Goal: Find specific page/section: Find specific page/section

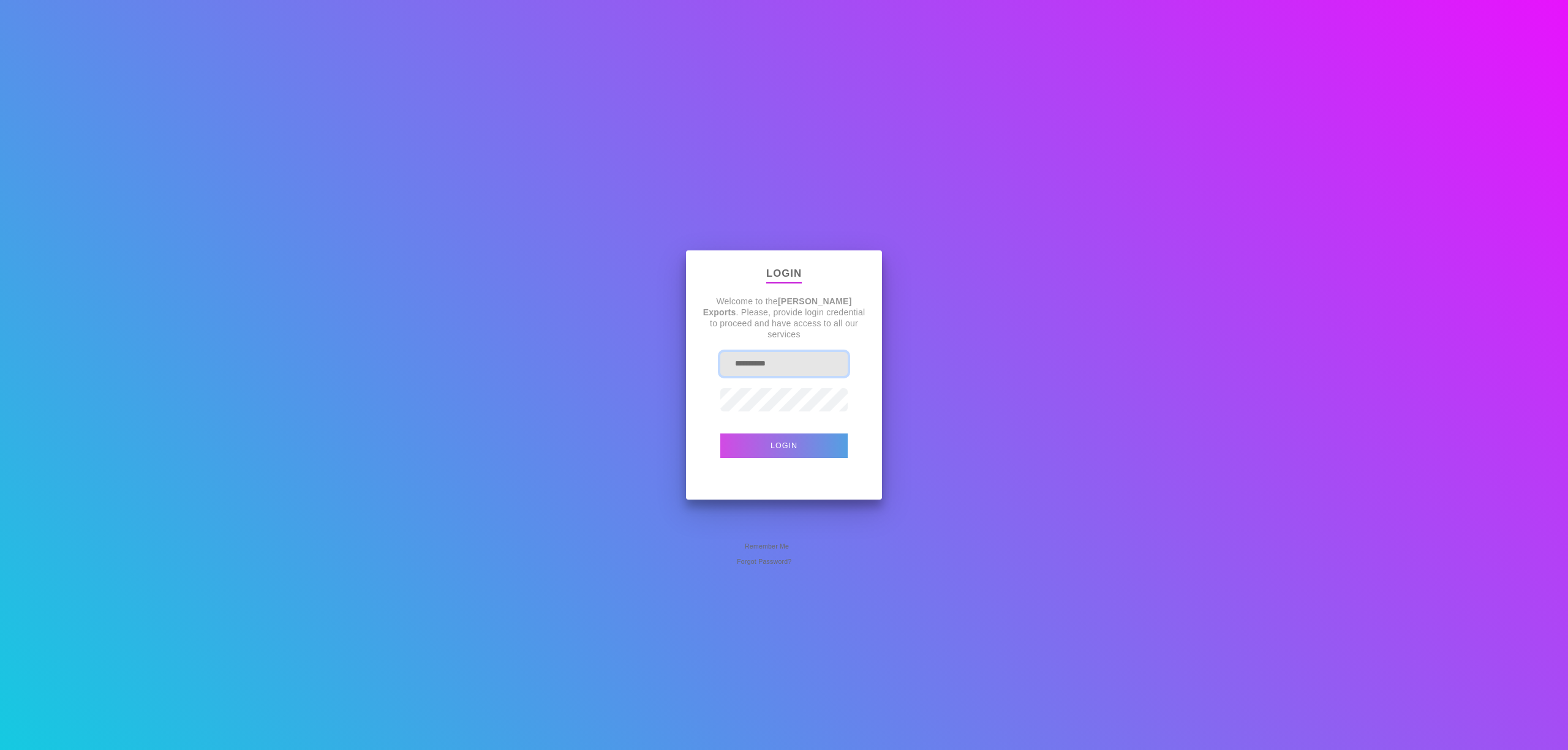
drag, startPoint x: 807, startPoint y: 364, endPoint x: 621, endPoint y: 354, distance: 186.3
click at [623, 354] on div "**********" at bounding box center [784, 375] width 1568 height 750
type input "*"
type input "**********"
click at [720, 434] on button "Login" at bounding box center [784, 446] width 127 height 25
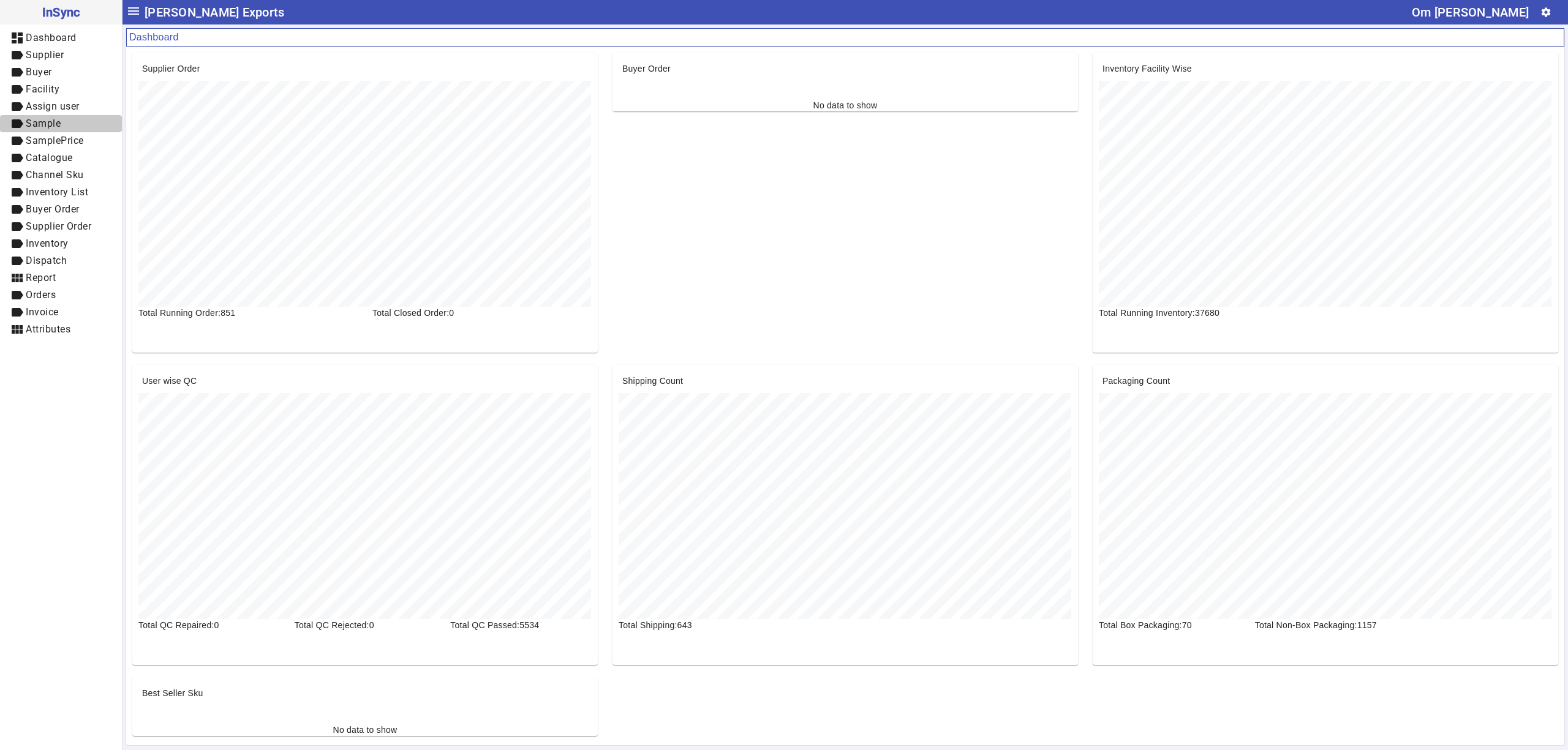
click at [52, 126] on span "Sample" at bounding box center [43, 123] width 35 height 12
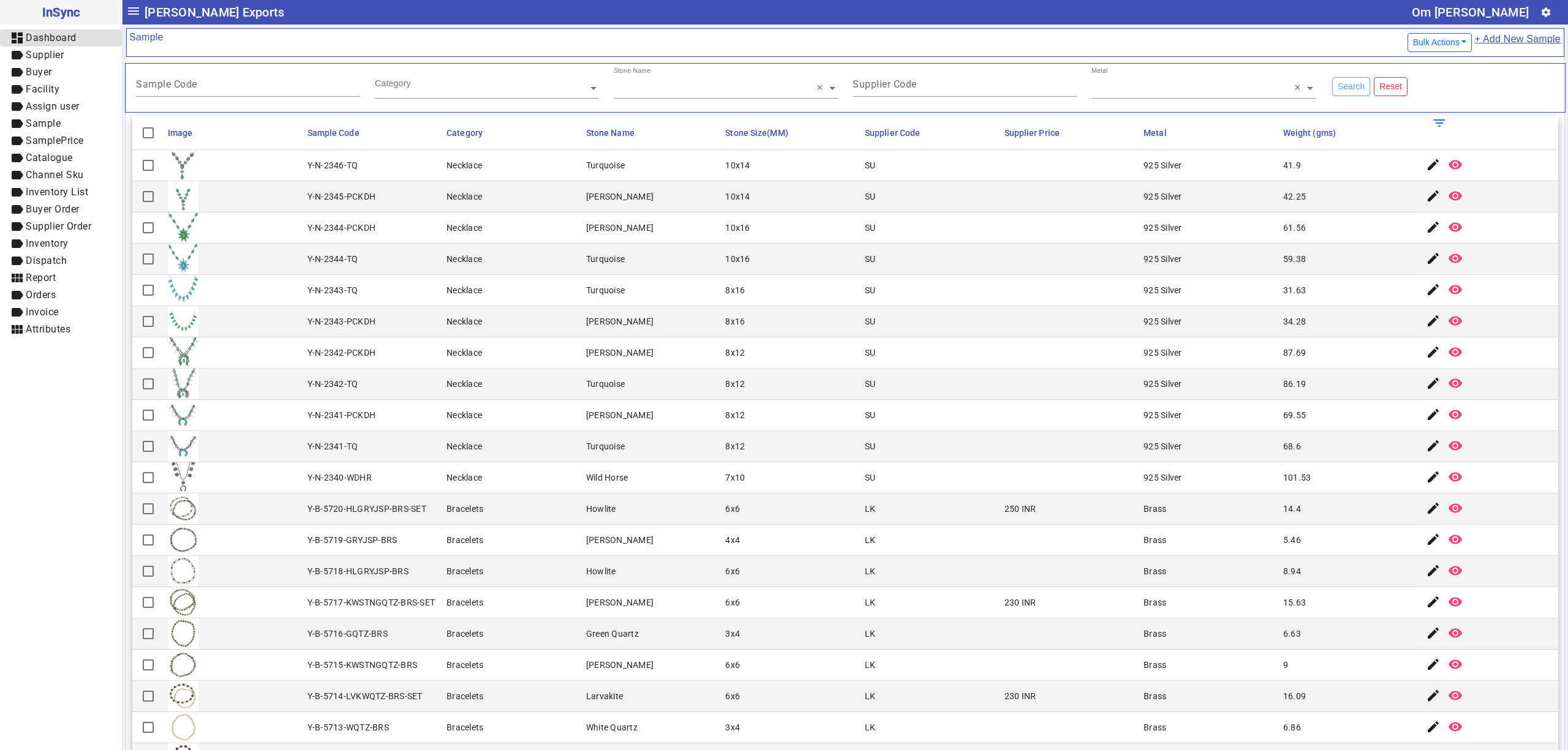
click at [61, 36] on span "Dashboard" at bounding box center [50, 37] width 50 height 12
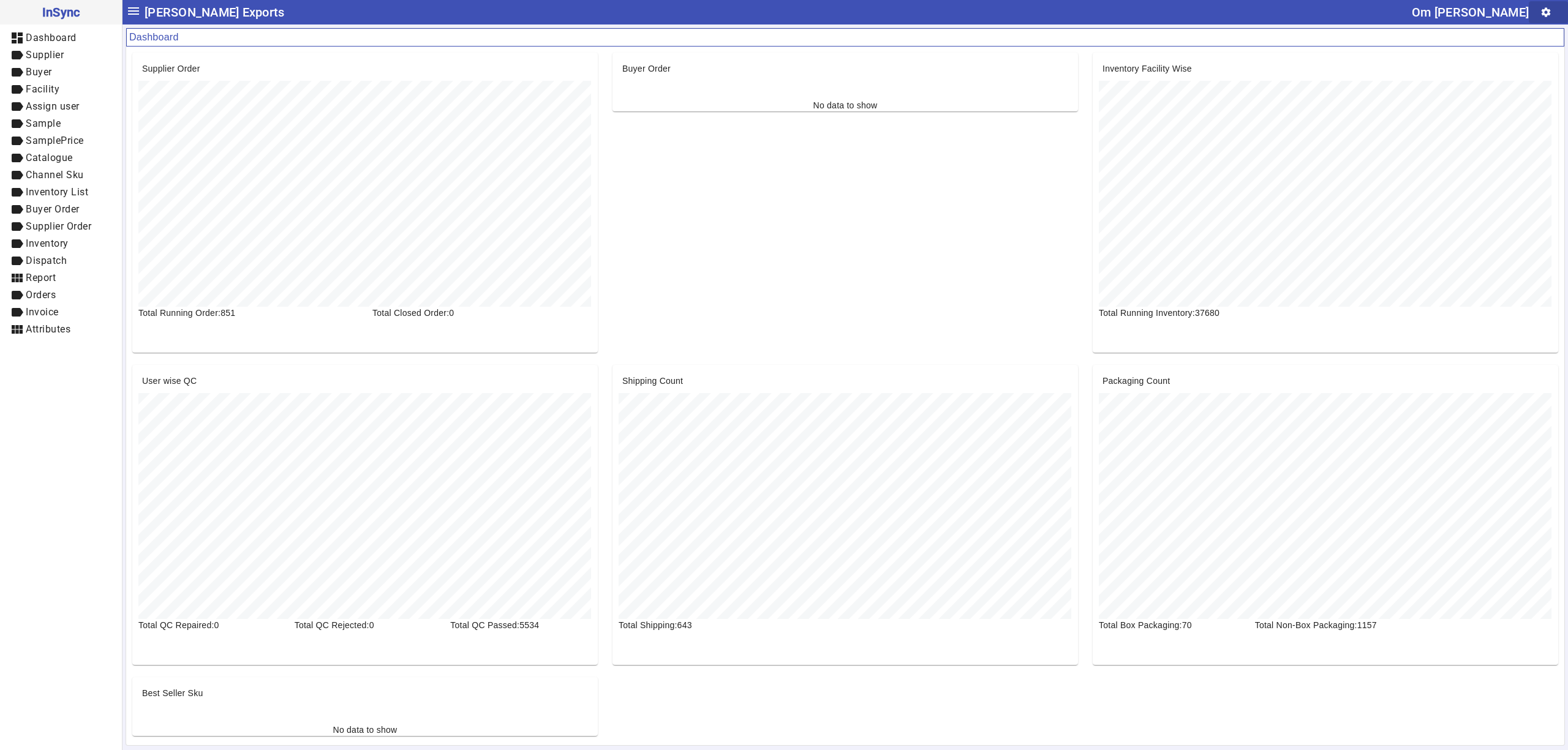
click at [1543, 11] on mat-icon "settings" at bounding box center [1545, 12] width 11 height 11
click at [1484, 40] on span "User" at bounding box center [1517, 43] width 84 height 15
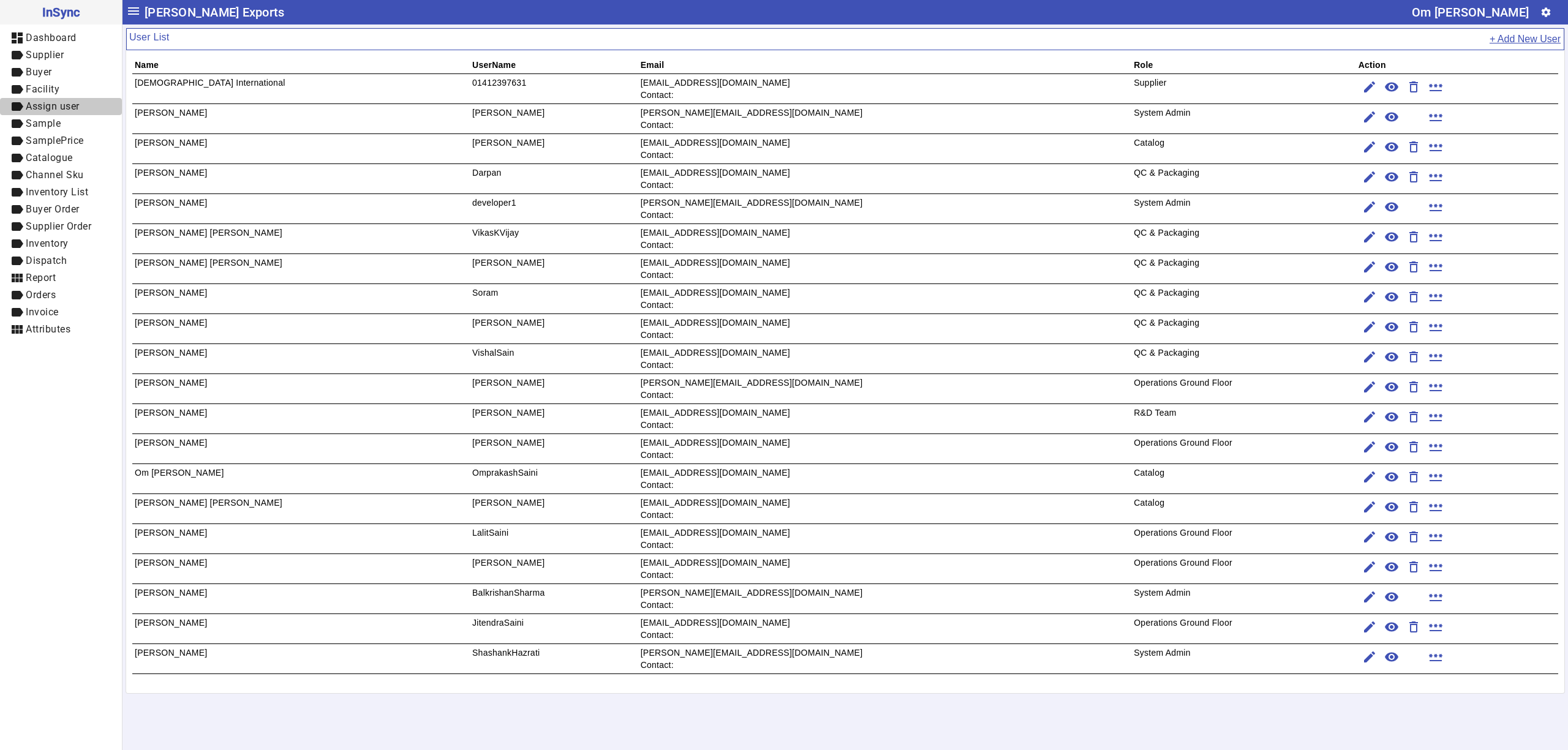
click at [88, 113] on span "label Assign user" at bounding box center [61, 107] width 102 height 16
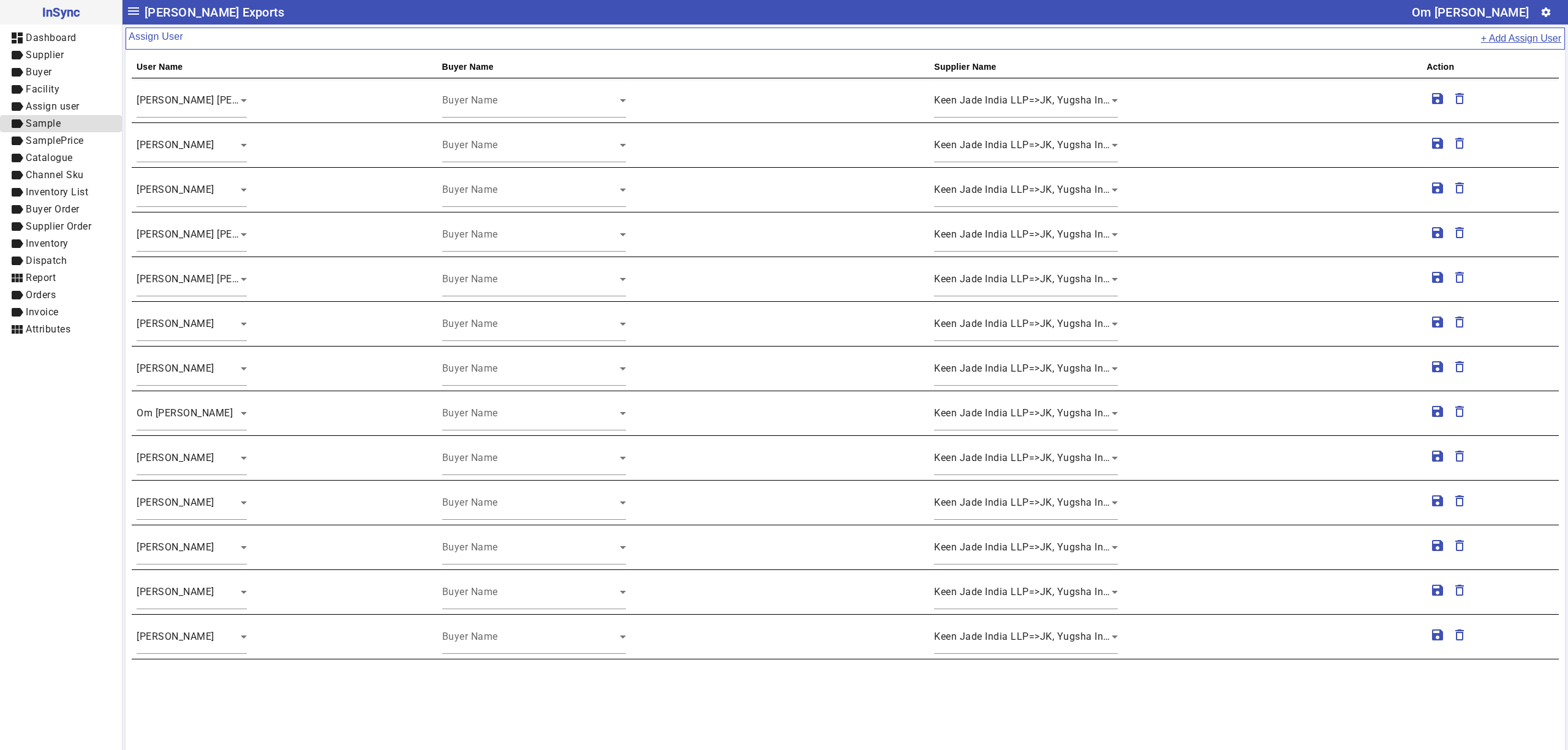
click at [61, 121] on span "Sample" at bounding box center [43, 123] width 35 height 12
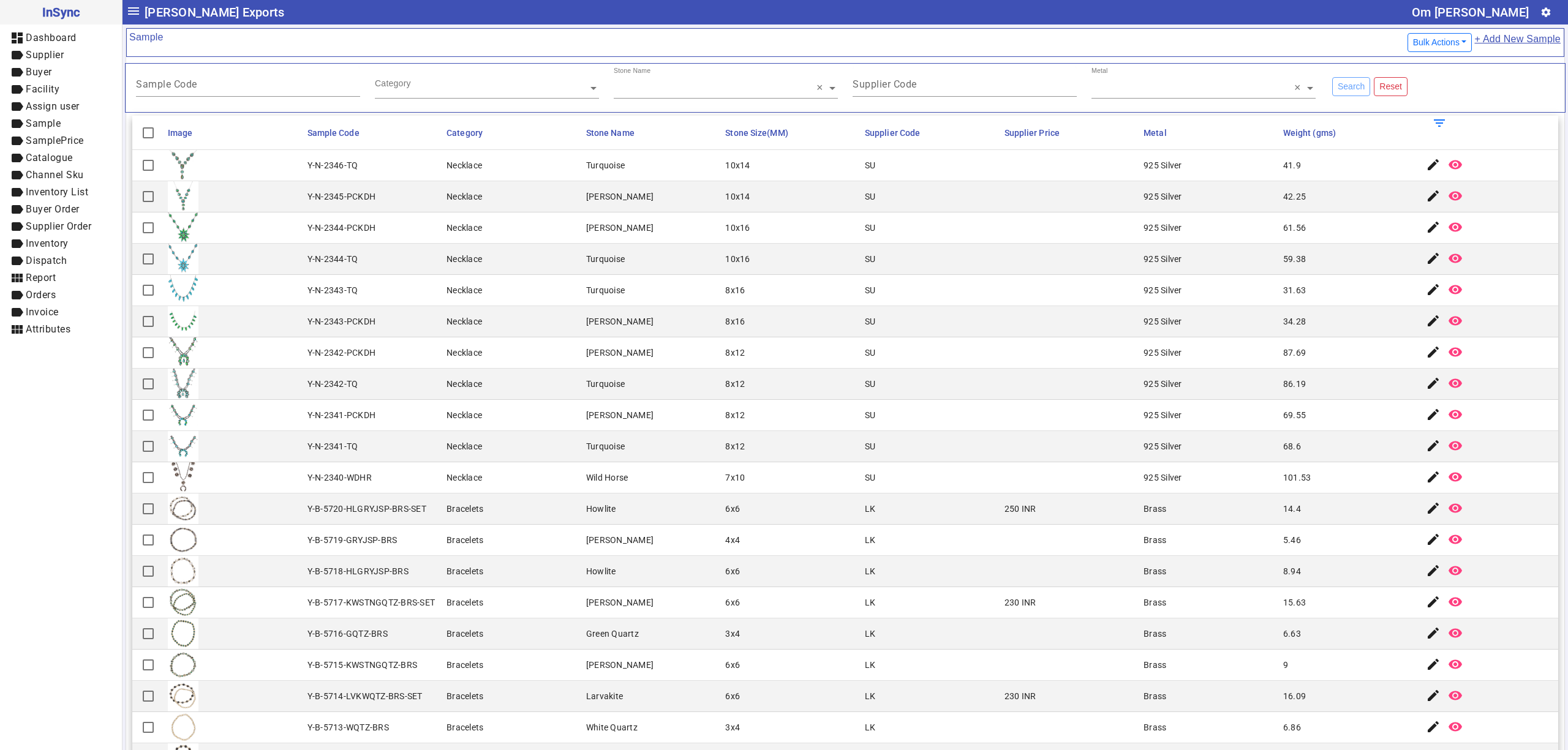
click at [593, 172] on div "Turquoise" at bounding box center [605, 165] width 39 height 12
click at [693, 398] on mat-cell "Turquoise" at bounding box center [652, 384] width 140 height 31
click at [949, 71] on div "Supplier Code" at bounding box center [964, 82] width 224 height 30
click at [477, 89] on input "text" at bounding box center [487, 89] width 224 height 12
click at [206, 89] on input "Sample Code" at bounding box center [248, 86] width 224 height 10
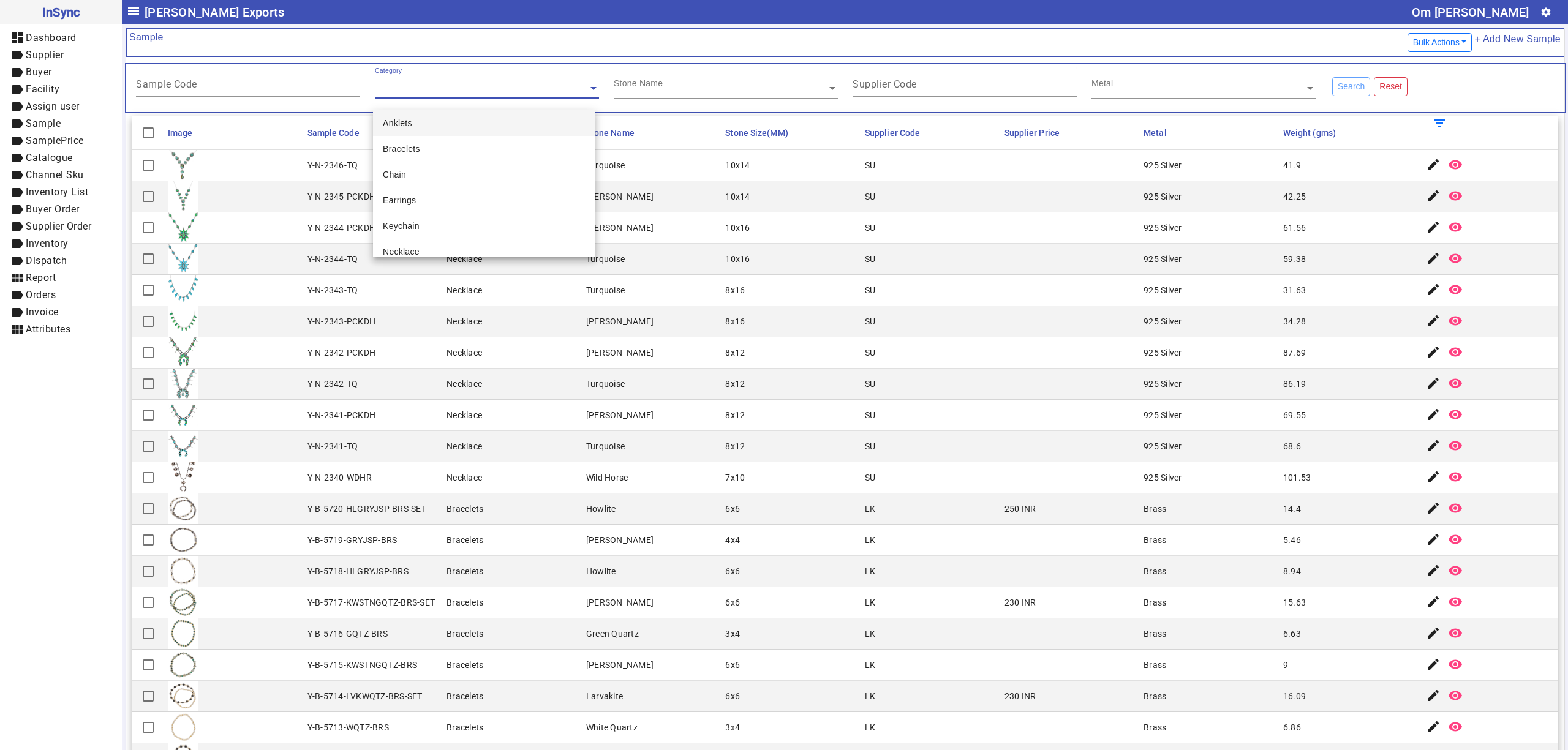
click at [442, 95] on input "text" at bounding box center [487, 89] width 224 height 12
click at [697, 96] on div "Stone Name" at bounding box center [726, 82] width 224 height 32
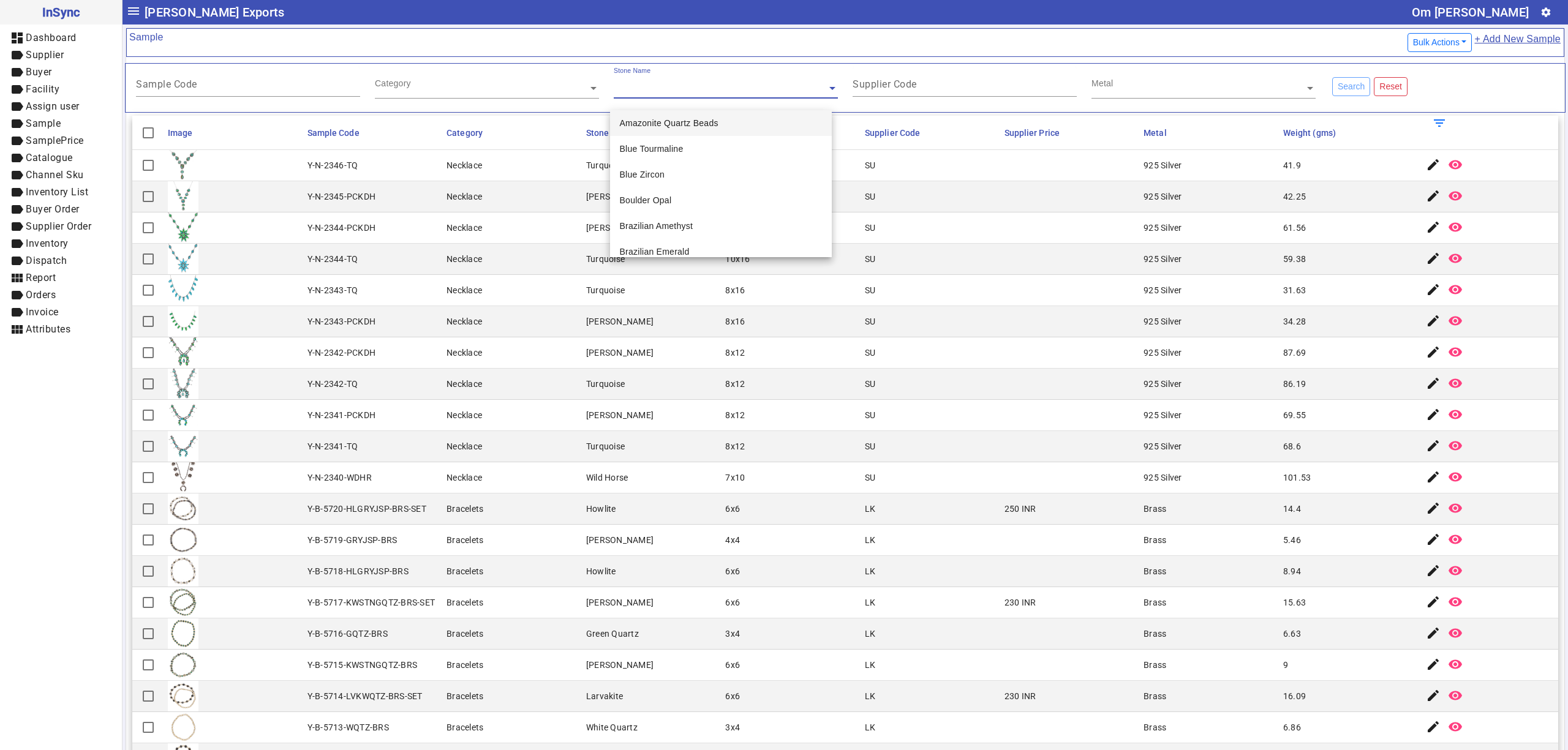
click at [845, 85] on div "Supplier Code" at bounding box center [965, 88] width 239 height 42
click at [893, 89] on mat-label "Supplier Code" at bounding box center [884, 84] width 64 height 12
click at [893, 89] on input "Supplier Code" at bounding box center [964, 86] width 224 height 10
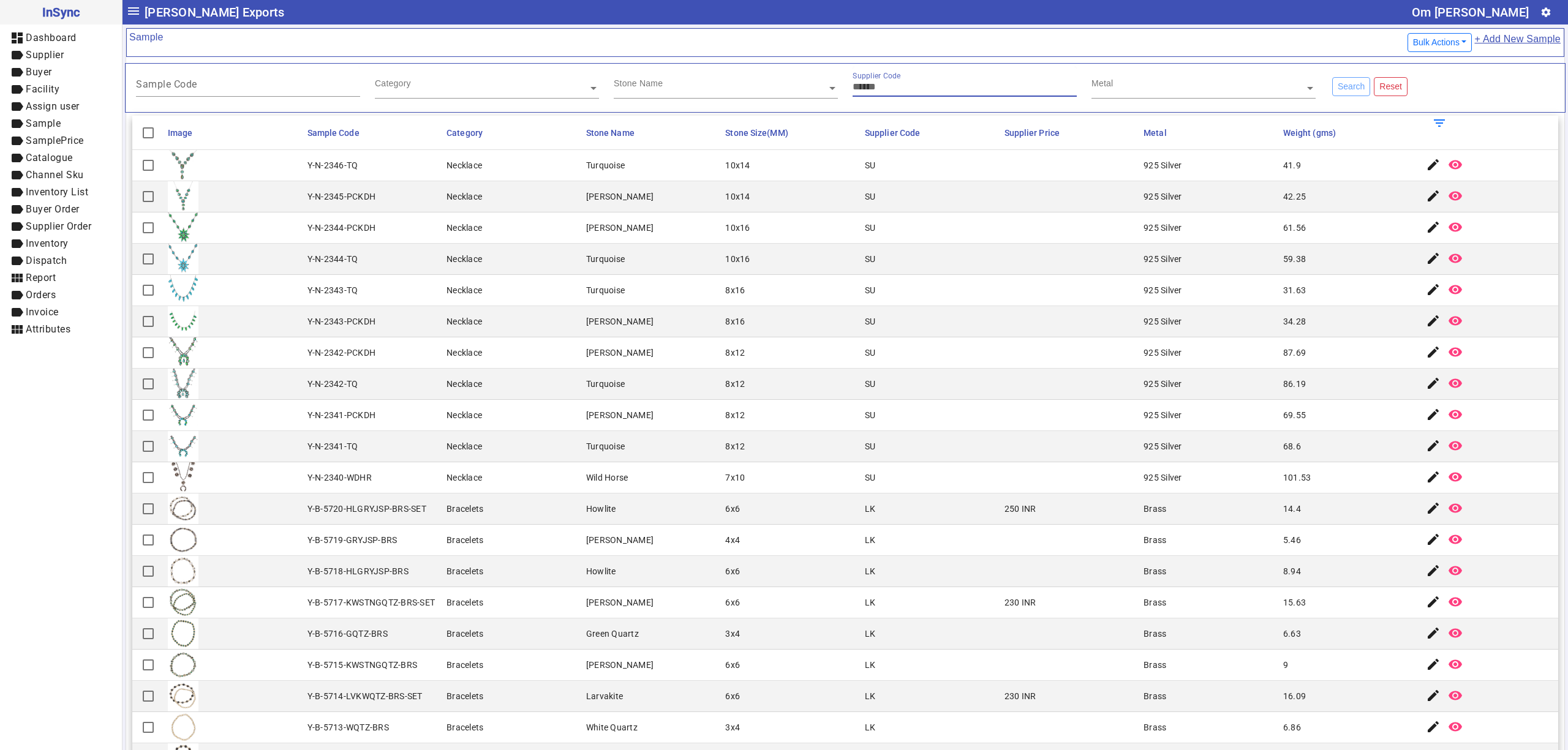
click at [1142, 89] on input "text" at bounding box center [1203, 89] width 224 height 12
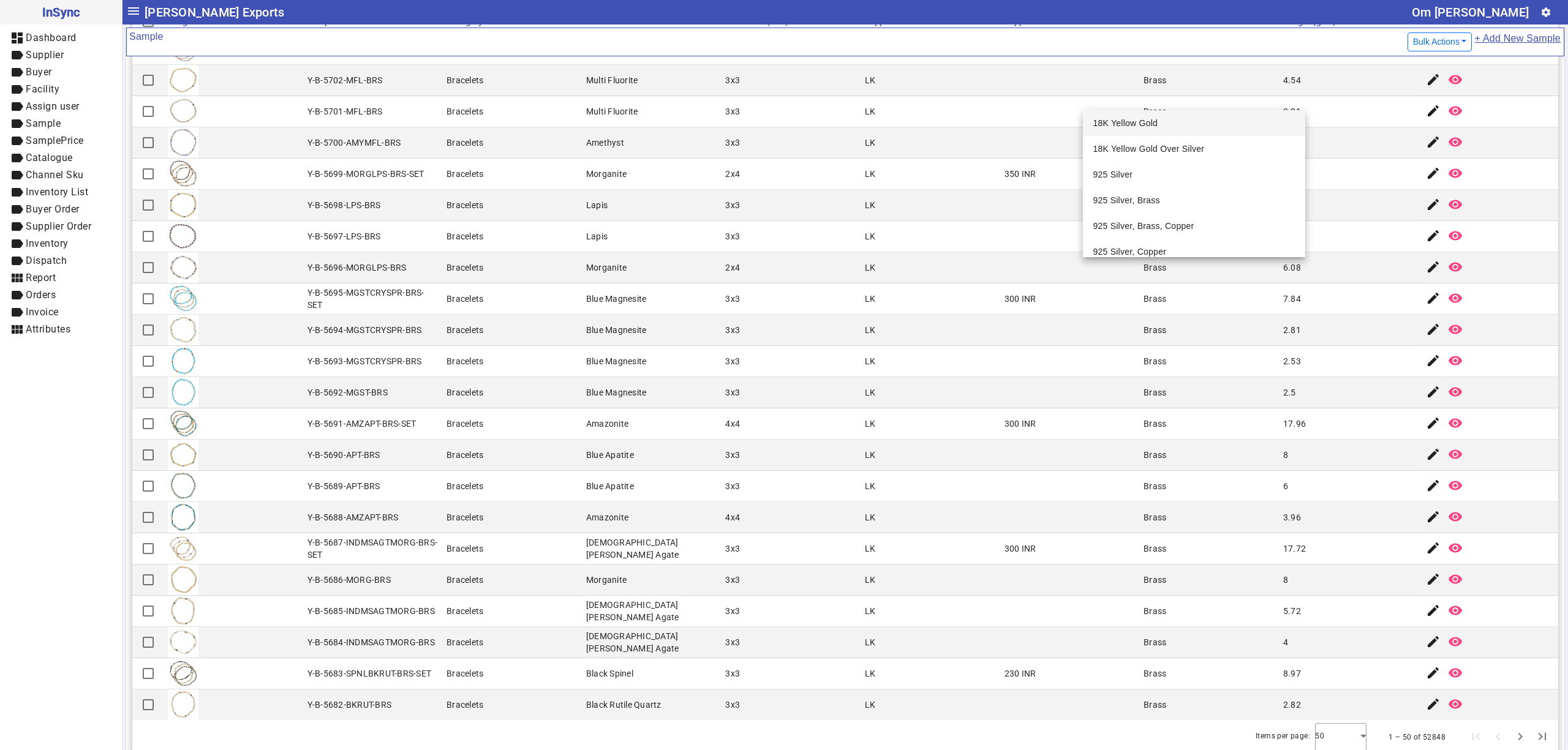
scroll to position [130, 0]
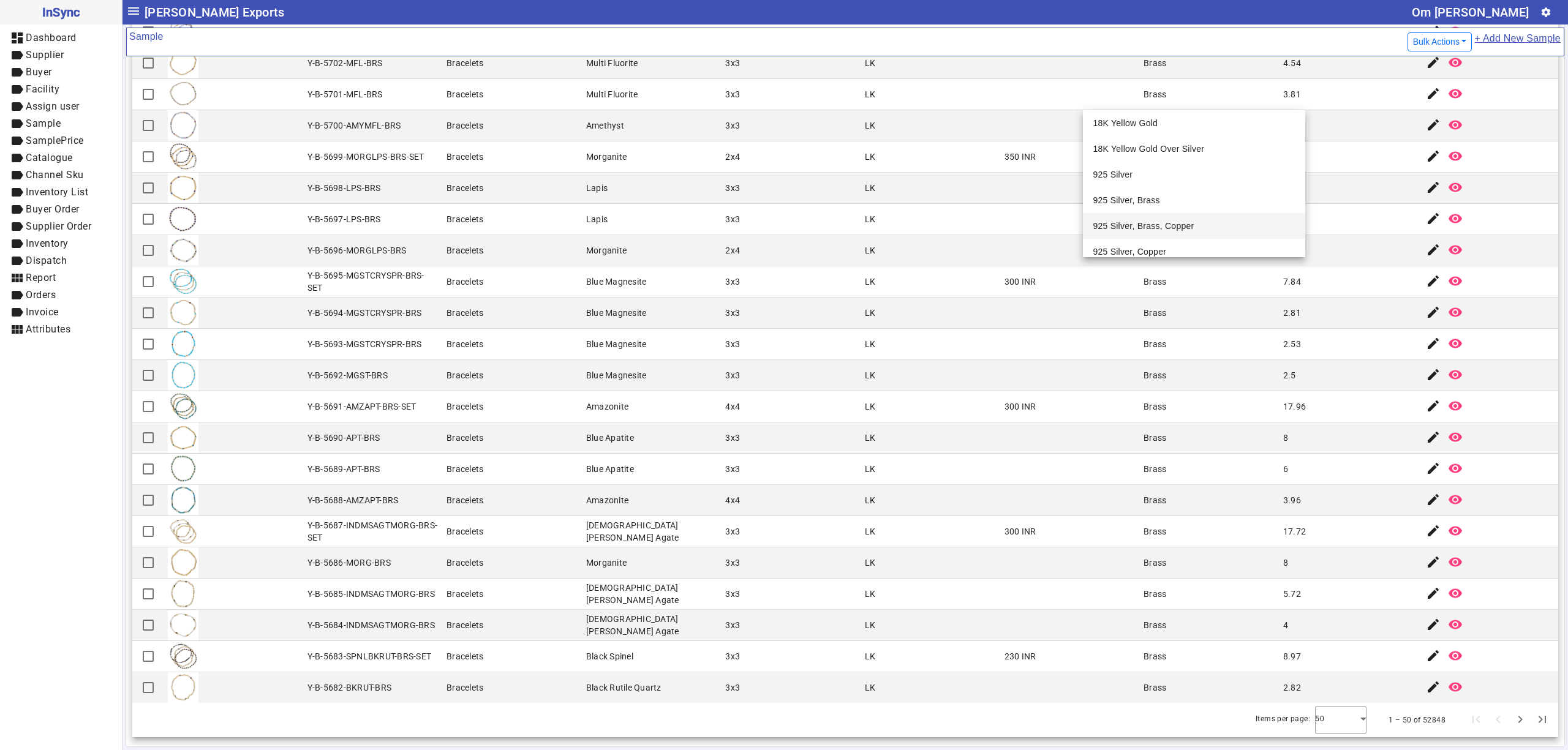
click at [699, 269] on mat-cell "Blue Magnesite" at bounding box center [652, 282] width 140 height 31
click at [657, 269] on mat-cell "Blue Magnesite" at bounding box center [652, 282] width 140 height 31
click at [475, 417] on mat-cell "Bracelets" at bounding box center [512, 407] width 140 height 31
click at [404, 257] on mat-cell "Y-B-5696-MORGLPS-BRS" at bounding box center [373, 251] width 140 height 31
click at [1154, 322] on mat-cell "Brass" at bounding box center [1209, 313] width 140 height 31
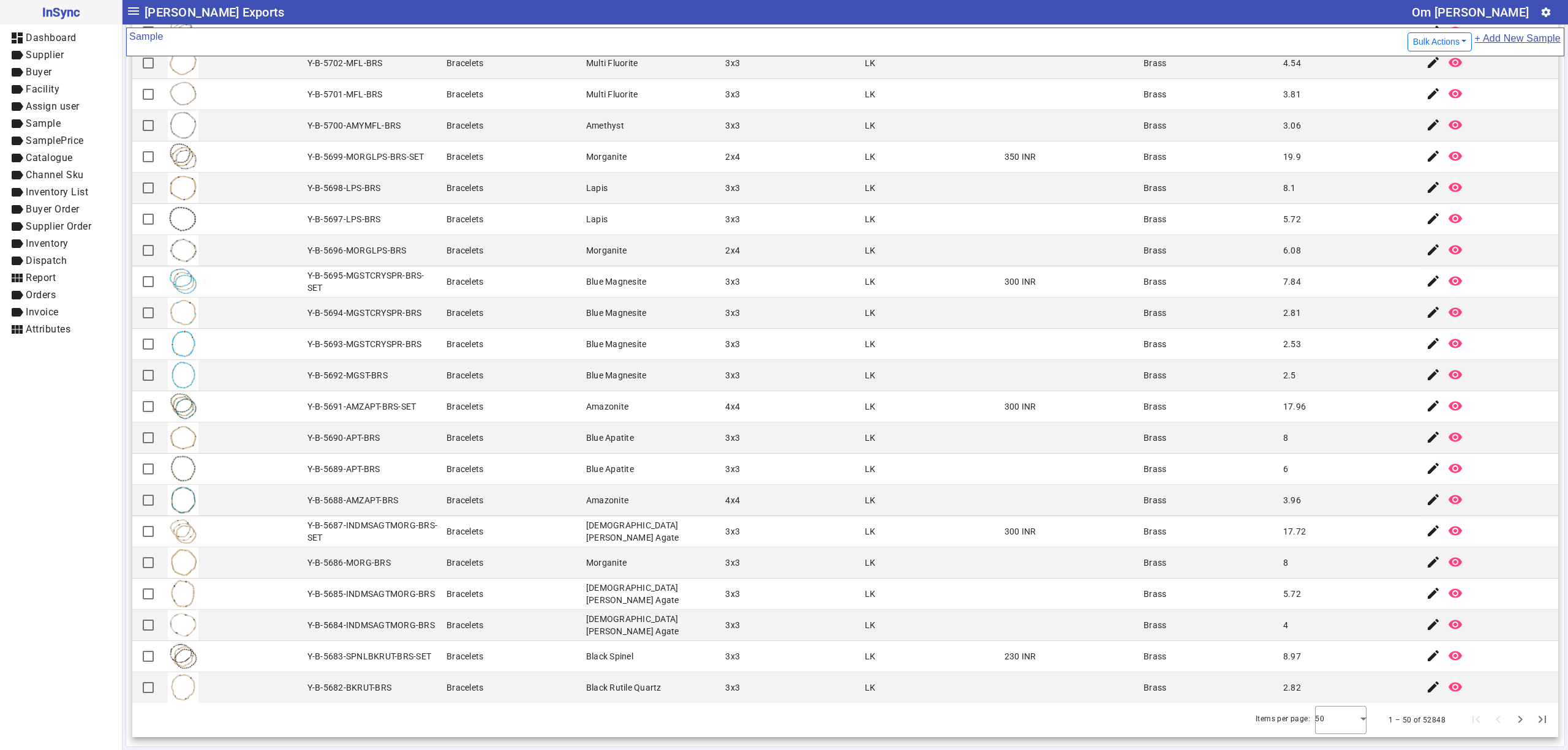
click at [1032, 373] on mat-cell at bounding box center [1070, 376] width 140 height 31
drag, startPoint x: 175, startPoint y: 495, endPoint x: 530, endPoint y: 297, distance: 406.5
click at [530, 297] on mat-cell "Bracelets" at bounding box center [512, 313] width 140 height 31
click at [1001, 352] on mat-cell at bounding box center [1070, 345] width 140 height 31
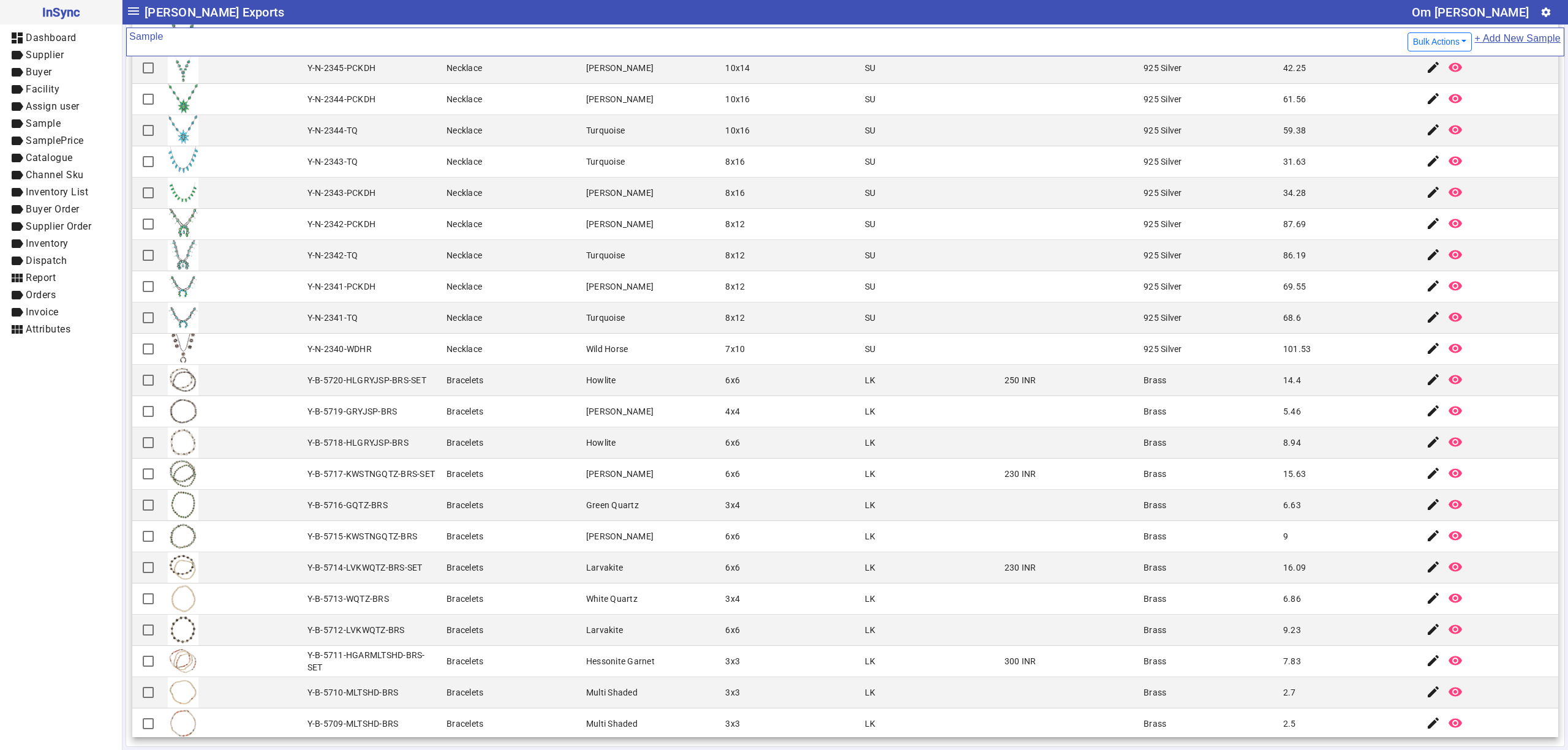
scroll to position [0, 0]
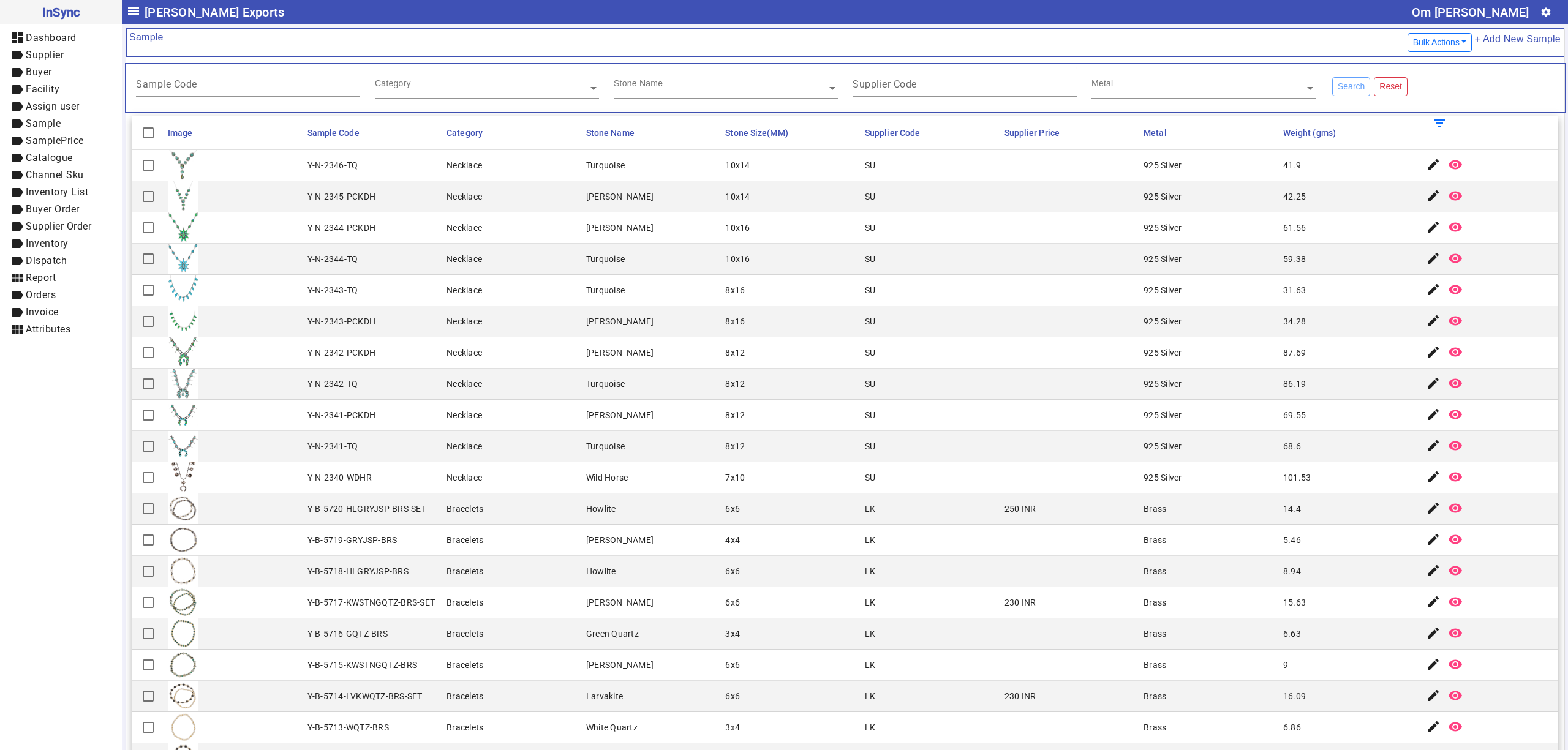
click at [644, 248] on mat-cell "Turquoise" at bounding box center [652, 259] width 140 height 31
click at [265, 87] on input "Sample Code" at bounding box center [248, 86] width 224 height 10
drag, startPoint x: 410, startPoint y: 261, endPoint x: 428, endPoint y: 168, distance: 94.7
click at [408, 255] on mat-cell "Y-N-2344-TQ" at bounding box center [373, 259] width 140 height 31
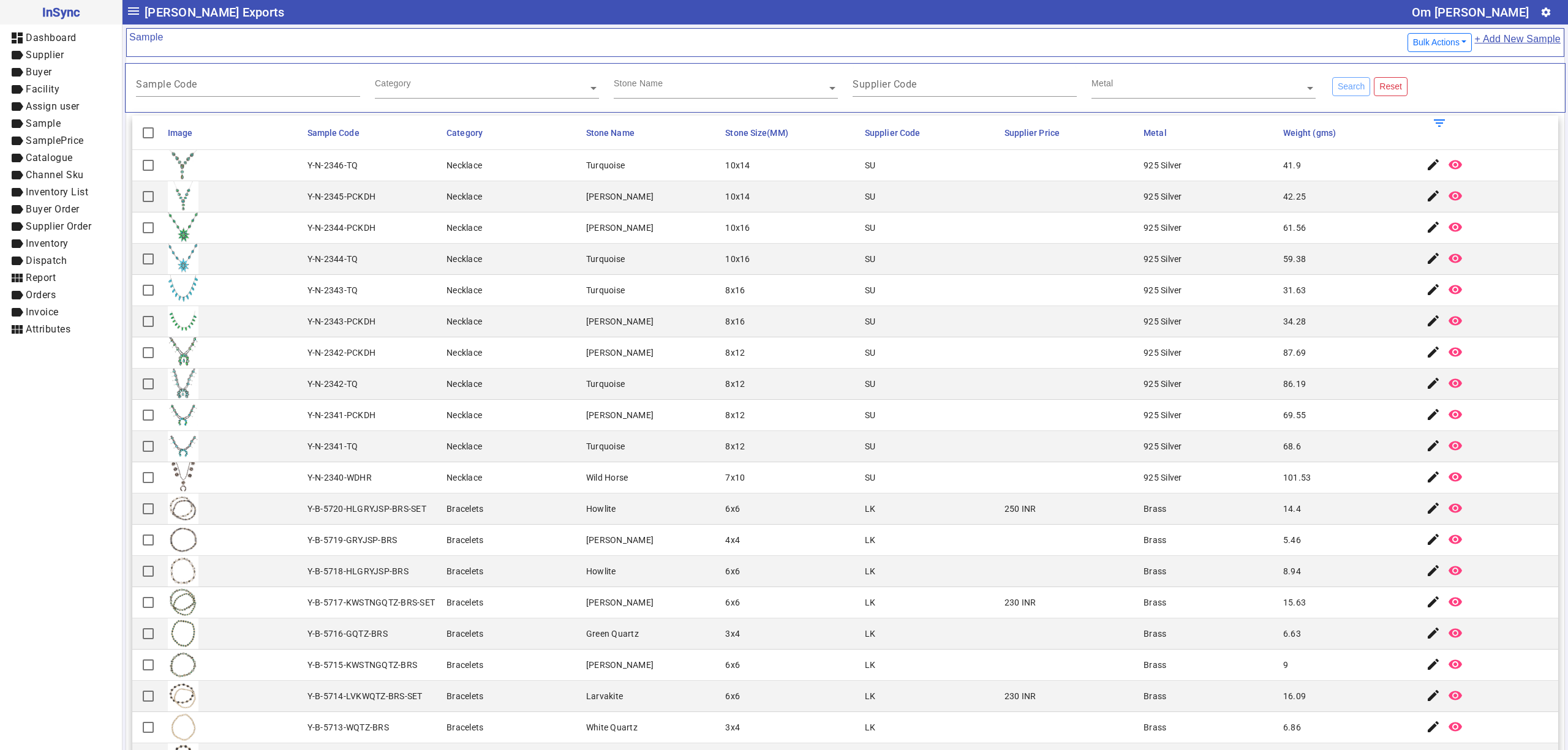
click at [431, 81] on div "Category" at bounding box center [481, 74] width 213 height 14
drag, startPoint x: 872, startPoint y: 221, endPoint x: 757, endPoint y: 128, distance: 147.9
click at [871, 219] on mat-cell "SU" at bounding box center [931, 228] width 140 height 31
click at [709, 86] on input "text" at bounding box center [726, 89] width 224 height 12
click at [983, 157] on mat-cell "SU" at bounding box center [931, 165] width 140 height 31
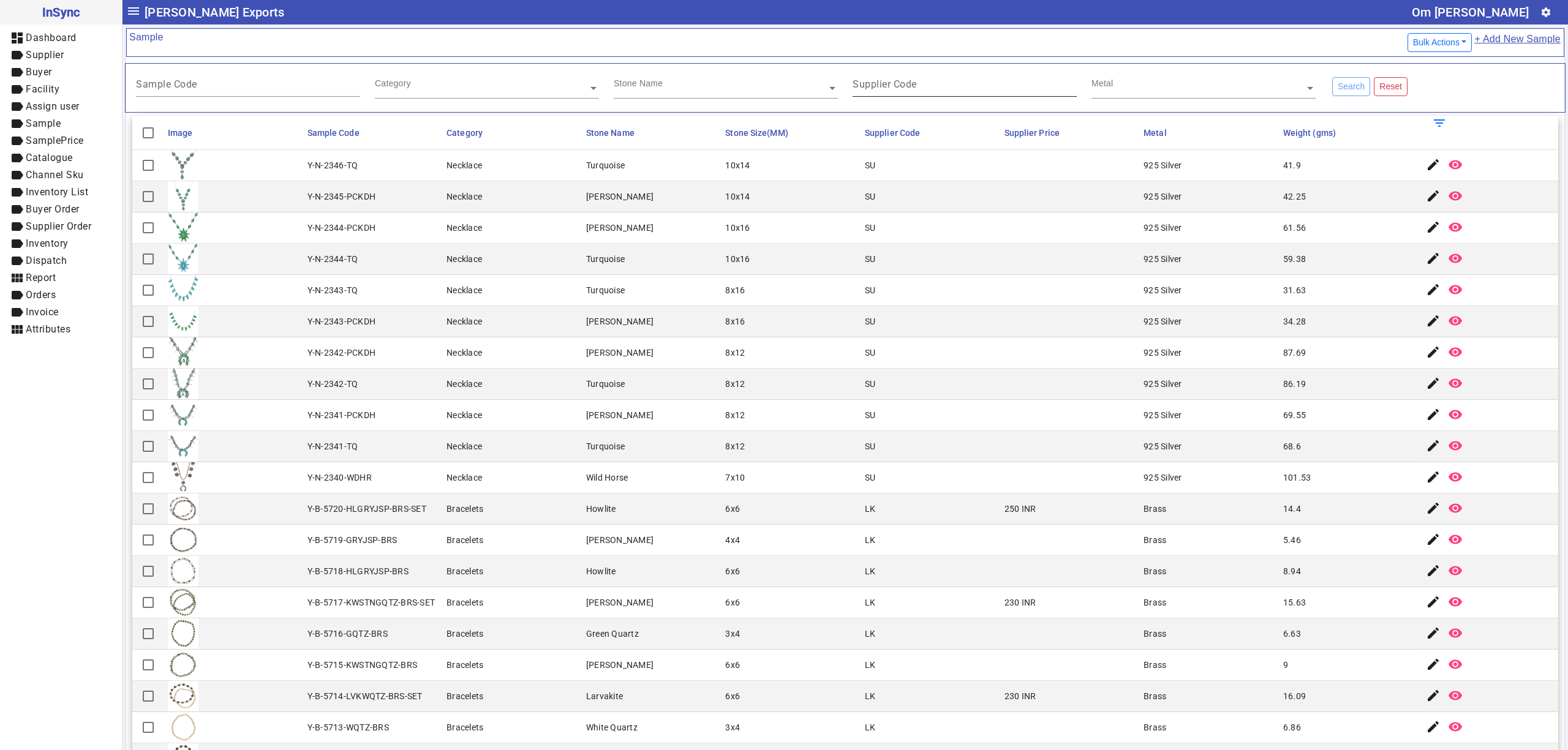
click at [951, 86] on input "Supplier Code" at bounding box center [964, 86] width 224 height 10
click at [1105, 86] on input "text" at bounding box center [1203, 89] width 224 height 12
click at [861, 210] on mat-cell "SU" at bounding box center [931, 197] width 140 height 31
click at [922, 388] on mat-cell "SU" at bounding box center [931, 384] width 140 height 31
click at [606, 439] on mat-cell "Turquoise" at bounding box center [652, 446] width 140 height 31
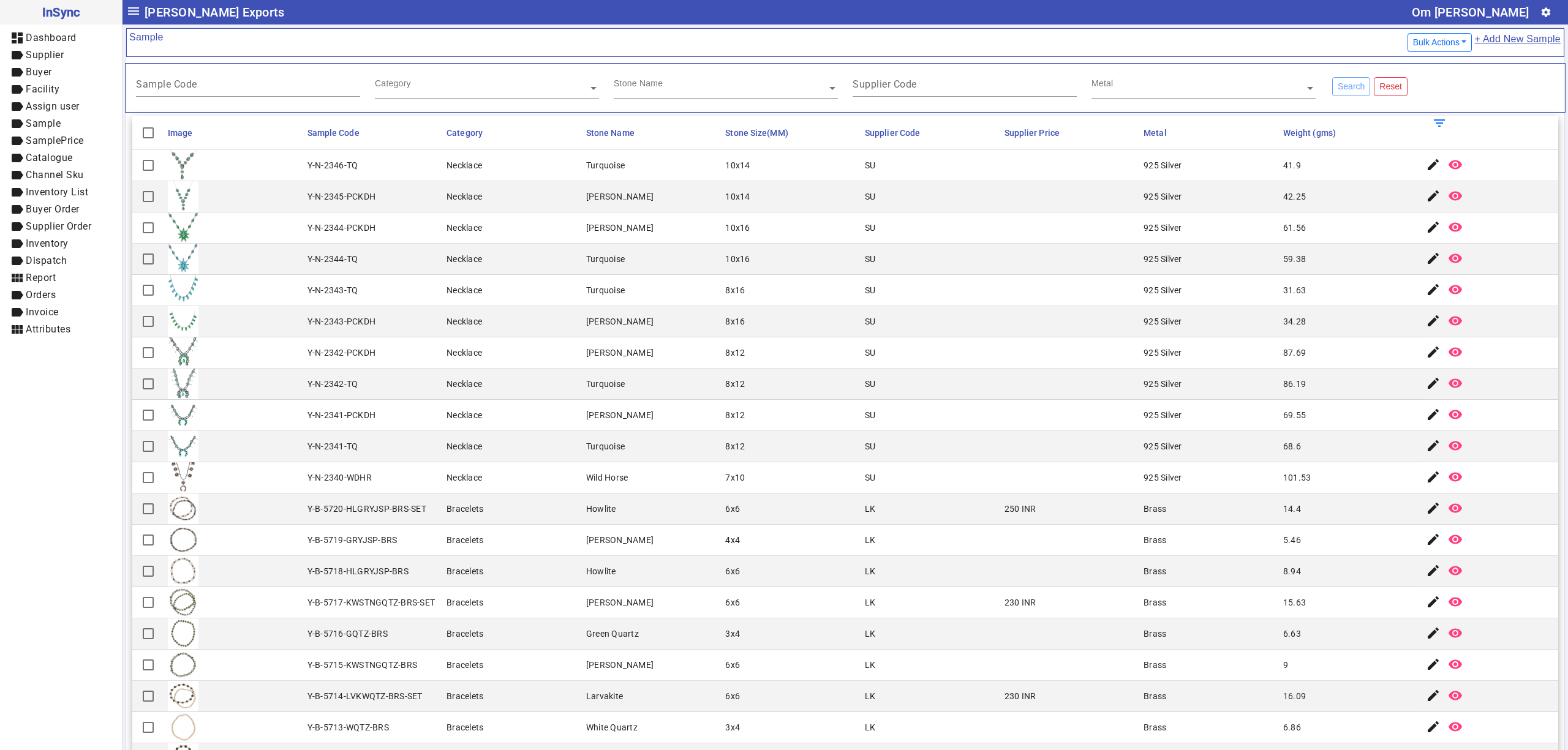
click at [571, 267] on mat-cell "Necklace" at bounding box center [512, 259] width 140 height 31
